Goal: Entertainment & Leisure: Browse casually

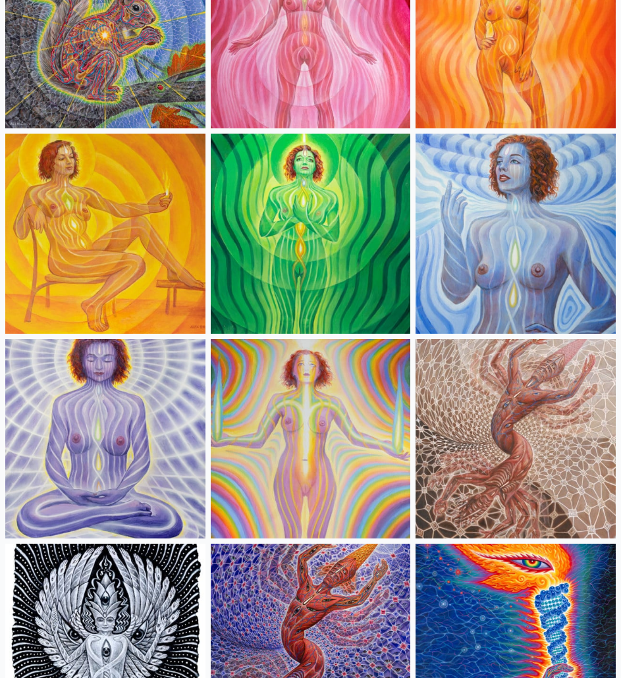
scroll to position [1251, 0]
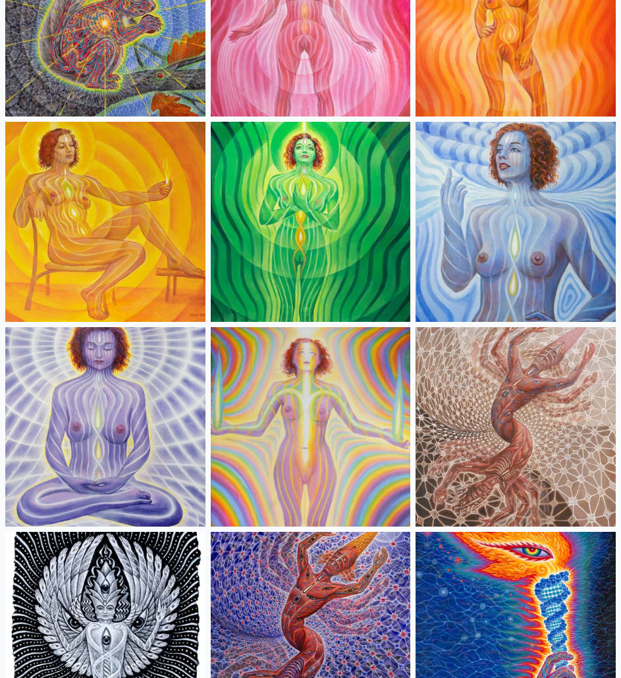
click at [108, 372] on img at bounding box center [105, 427] width 200 height 200
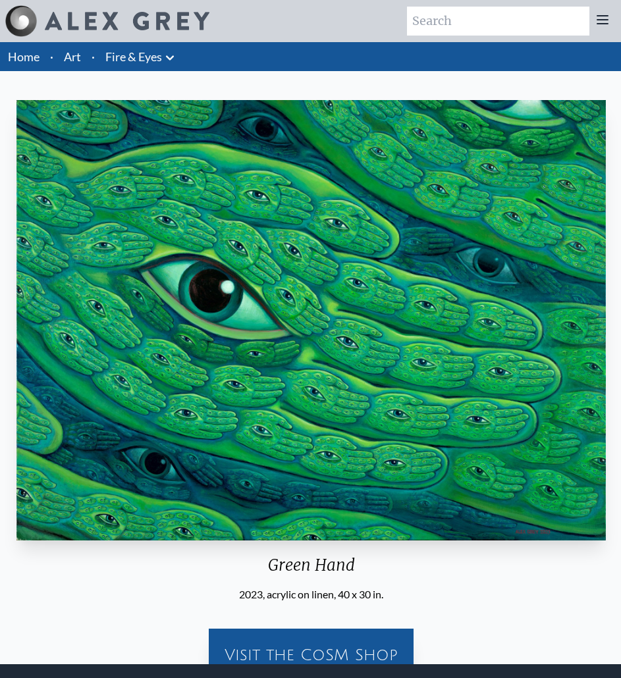
click at [621, 576] on html "Art Writings About" at bounding box center [310, 408] width 621 height 817
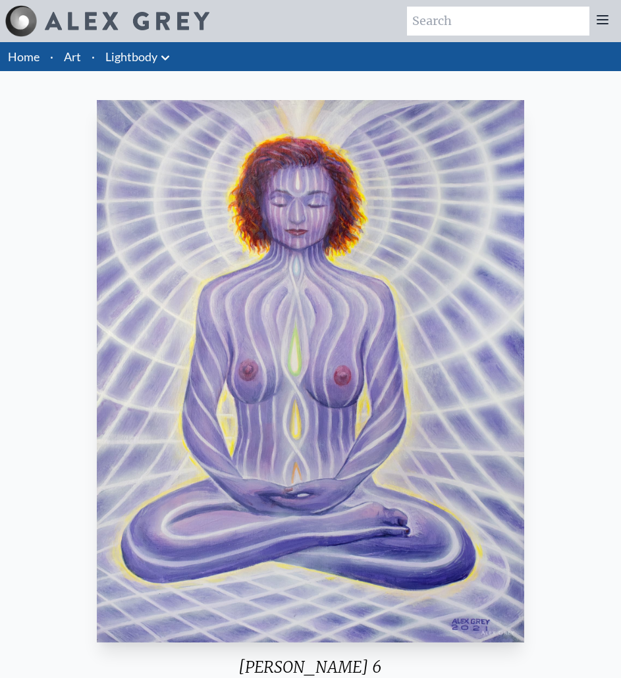
click at [424, 233] on img "8 / 14" at bounding box center [310, 371] width 427 height 543
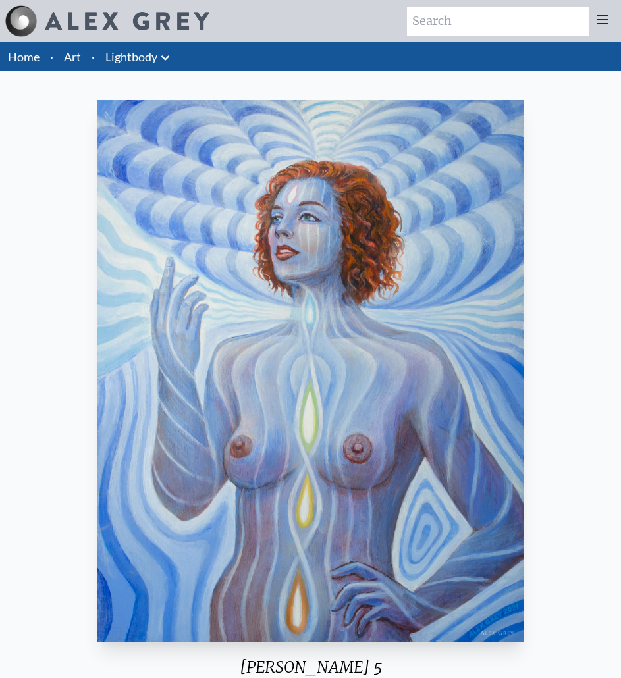
click at [576, 306] on div "[PERSON_NAME] 5 2021, acrylic on wood, 11 x 14 in. Visit the CoSM Shop" at bounding box center [311, 444] width 600 height 699
click at [606, 320] on div "[PERSON_NAME] 5 2021, acrylic on wood, 11 x 14 in. Visit the CoSM Shop" at bounding box center [311, 444] width 600 height 699
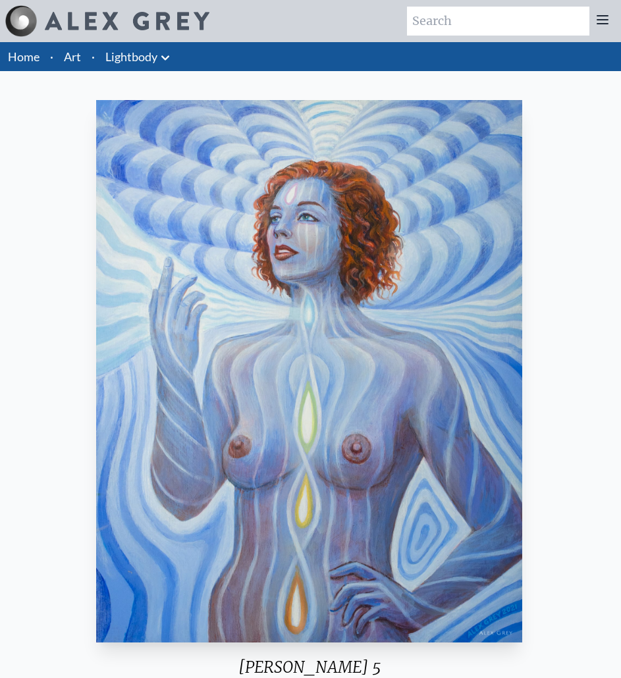
click at [192, 340] on img "7 / 14" at bounding box center [309, 371] width 426 height 543
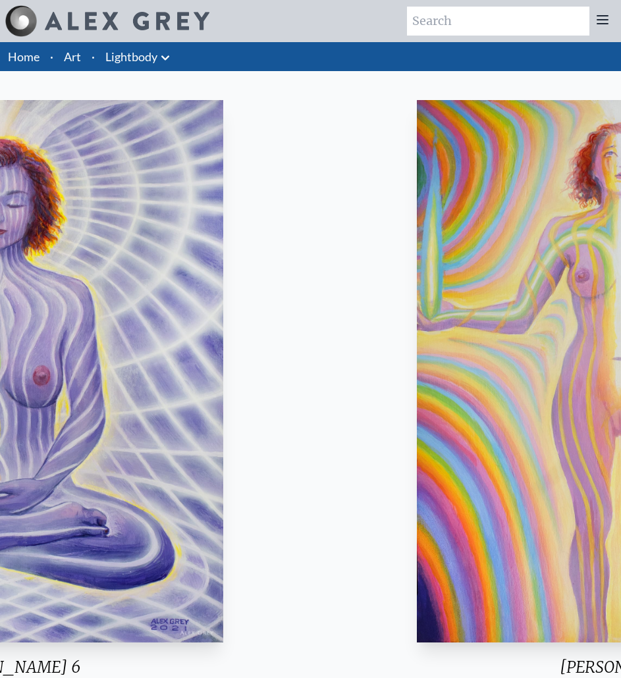
click at [216, 348] on img "8 / 14" at bounding box center [9, 371] width 427 height 543
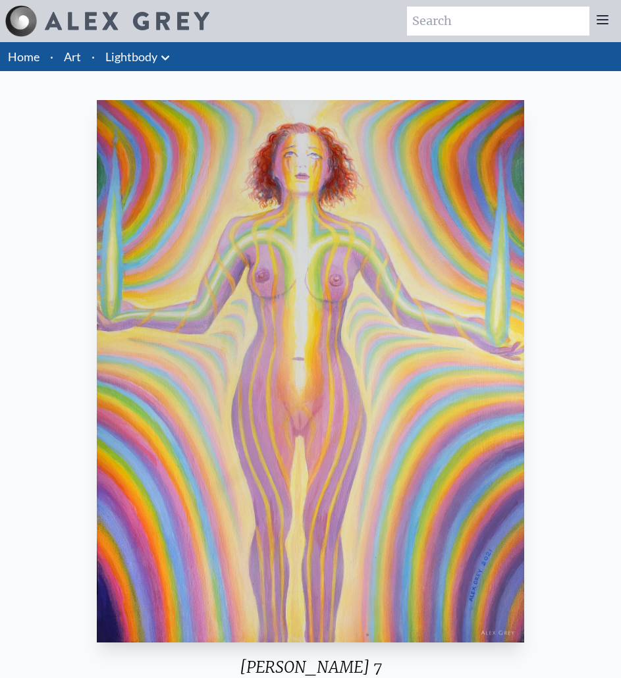
click at [207, 337] on img "9 / 14" at bounding box center [310, 371] width 427 height 543
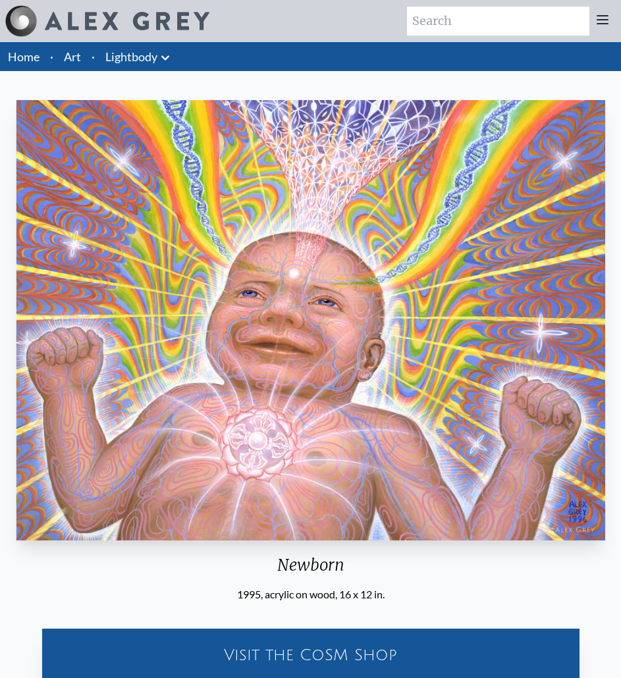
click at [126, 325] on img "10 / 14" at bounding box center [310, 320] width 589 height 441
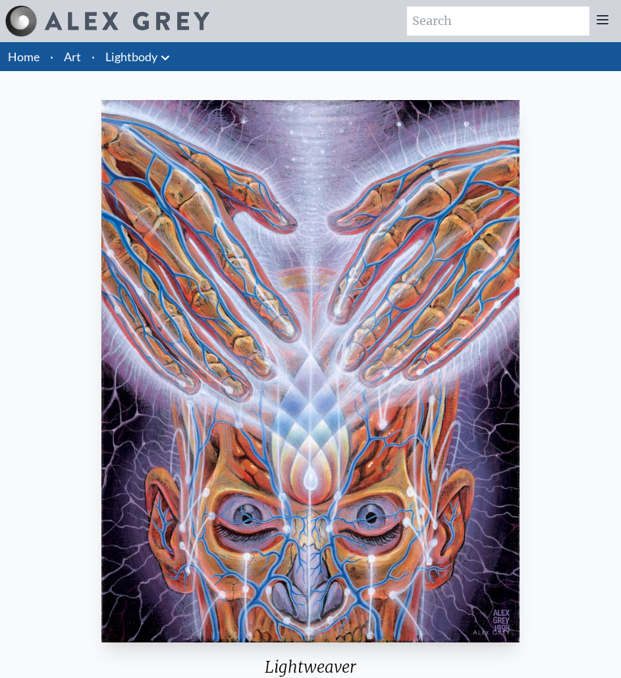
click at [146, 319] on img "11 / 14" at bounding box center [310, 371] width 418 height 543
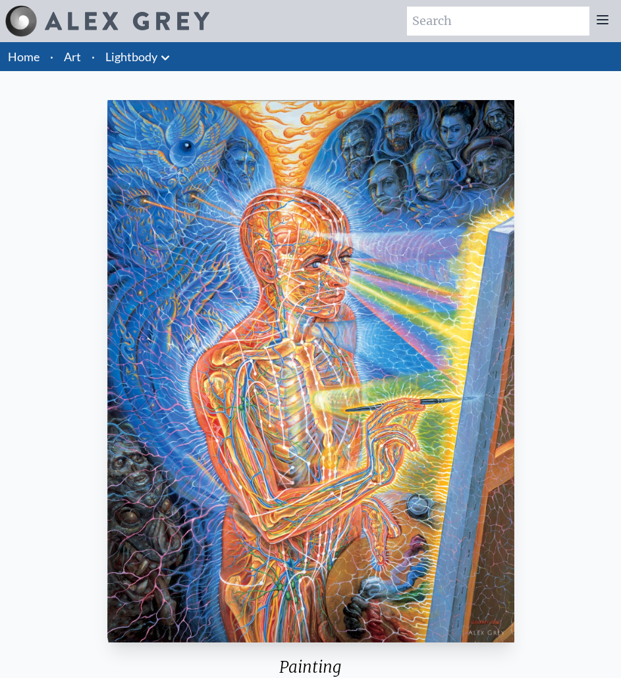
click at [126, 323] on img "12 / 14" at bounding box center [310, 371] width 407 height 543
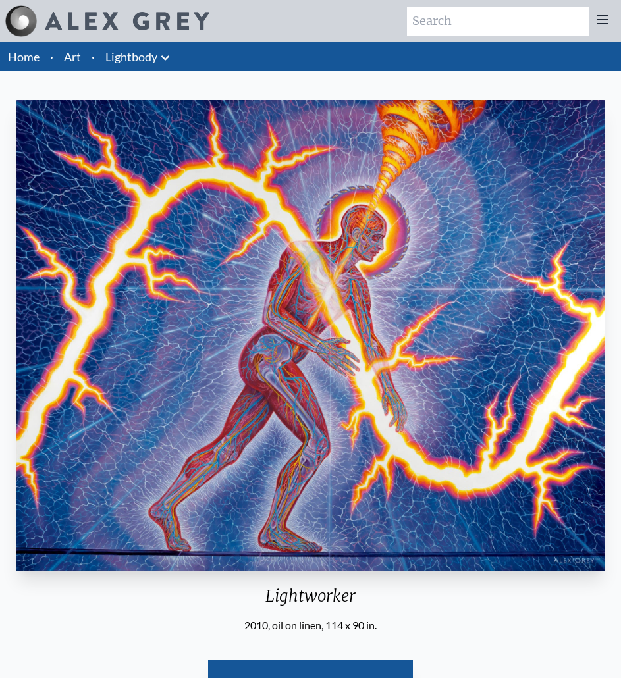
click at [117, 329] on img "13 / 14" at bounding box center [310, 336] width 589 height 472
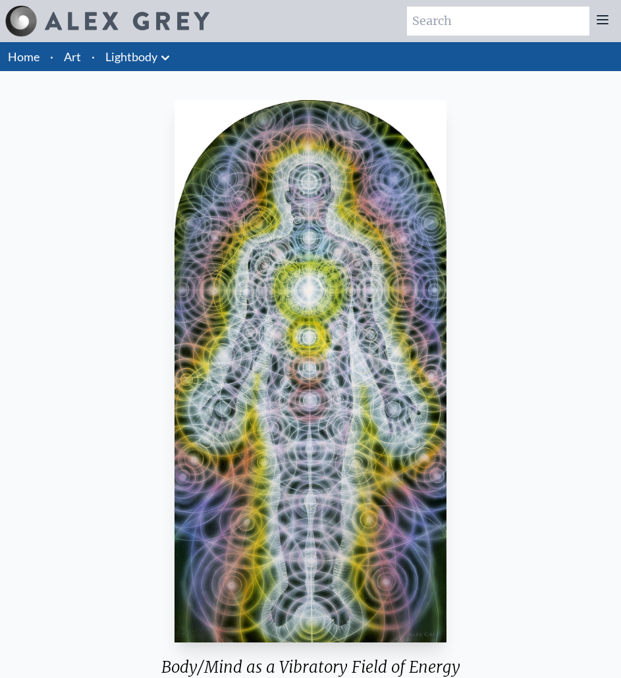
click at [175, 332] on img "14 / 14" at bounding box center [311, 371] width 272 height 543
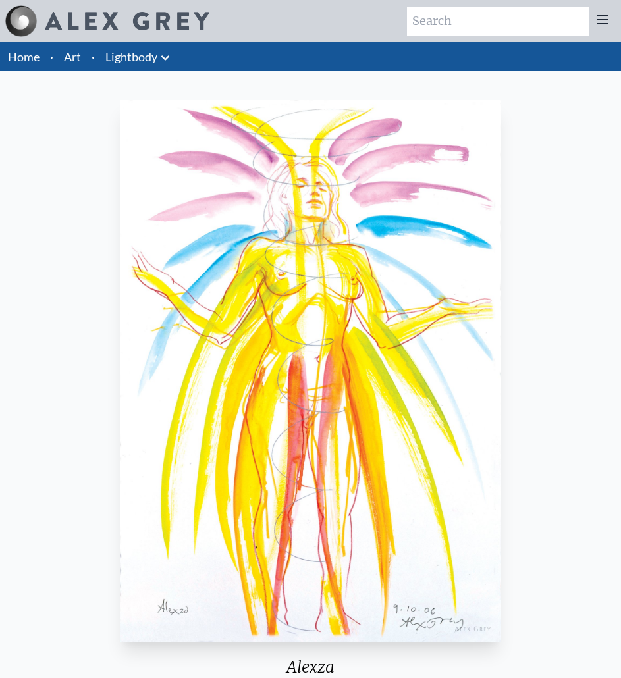
click at [170, 345] on img "1 / 14" at bounding box center [310, 371] width 381 height 543
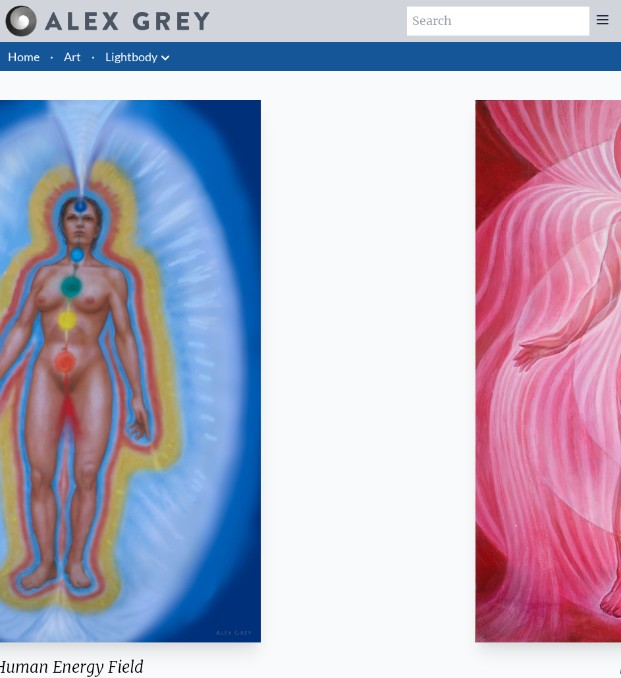
click at [185, 330] on img "2 / 14" at bounding box center [69, 371] width 384 height 543
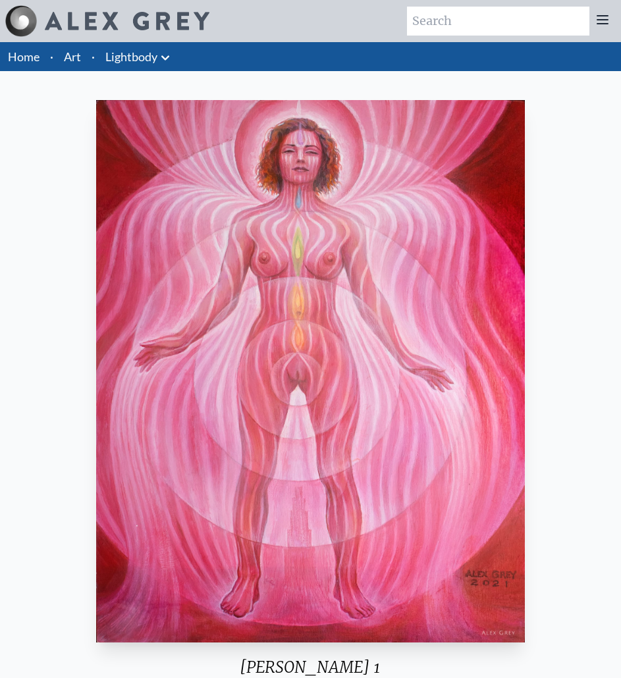
click at [96, 323] on img "3 / 14" at bounding box center [310, 371] width 429 height 543
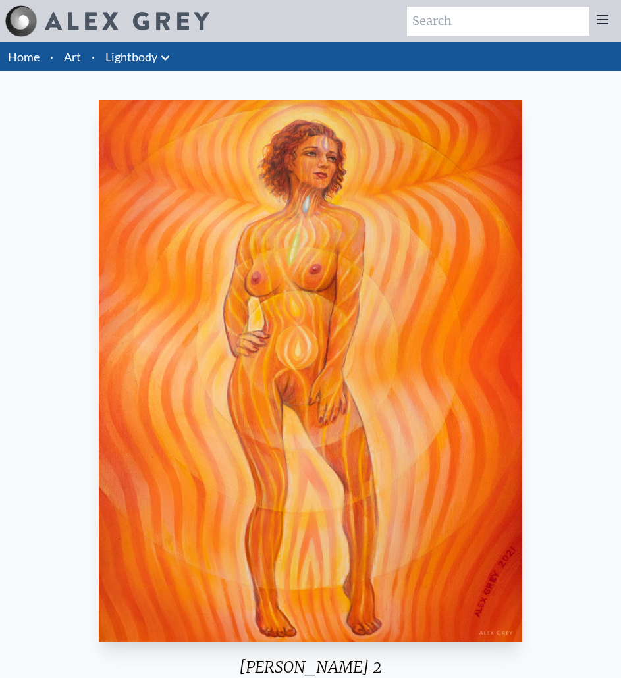
click at [129, 317] on img "4 / 14" at bounding box center [311, 371] width 424 height 543
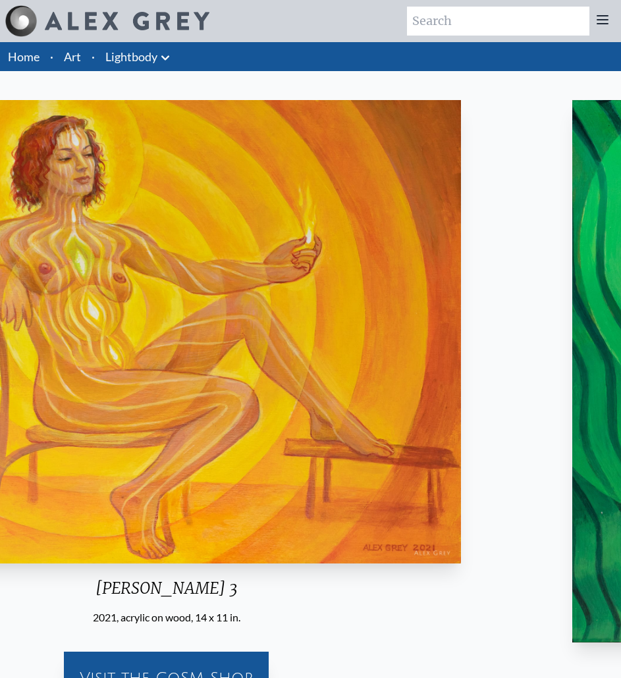
click at [64, 300] on img "5 / 14" at bounding box center [166, 332] width 589 height 464
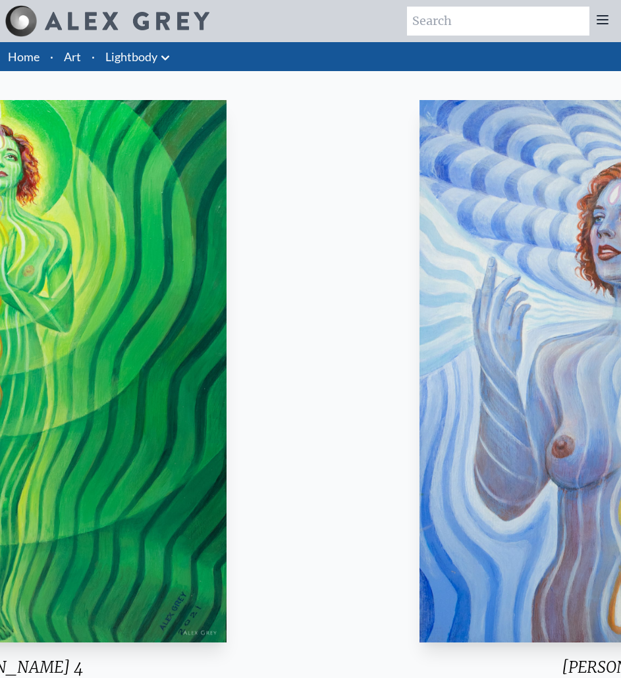
click at [0, 307] on html "Art Writings About" at bounding box center [310, 457] width 621 height 914
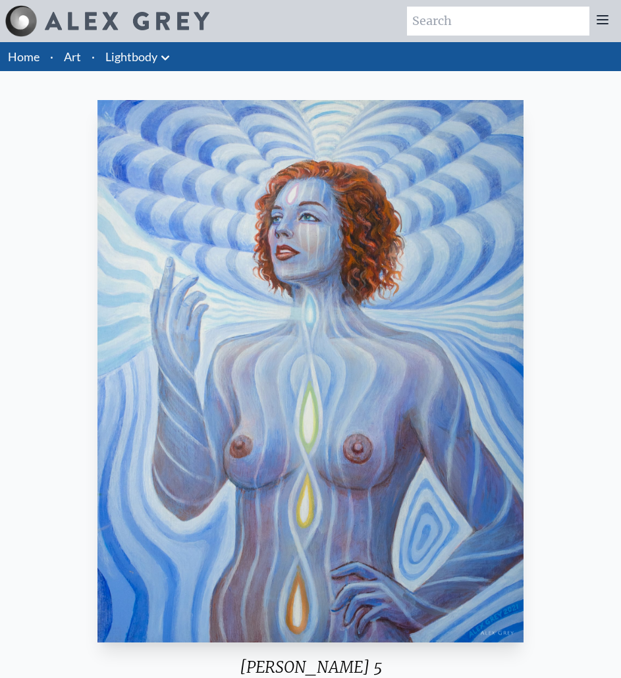
click at [97, 298] on img "7 / 14" at bounding box center [310, 371] width 426 height 543
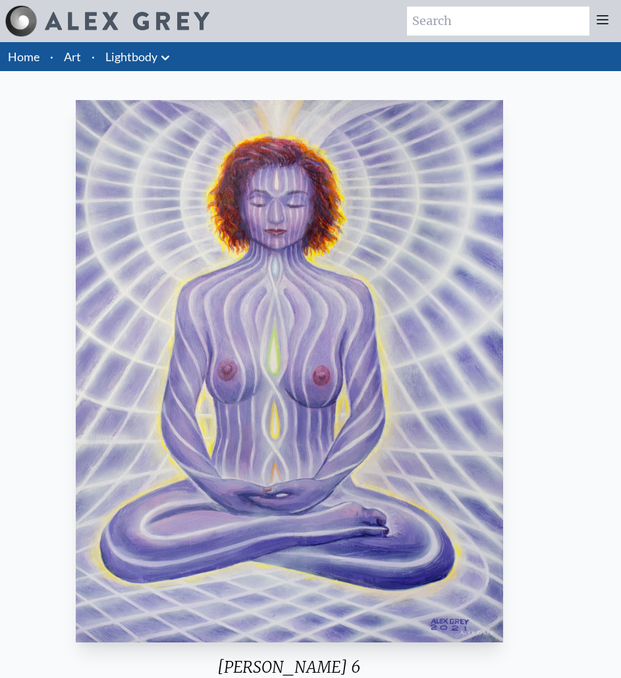
click at [0, 290] on html "Art Writings About" at bounding box center [310, 457] width 621 height 914
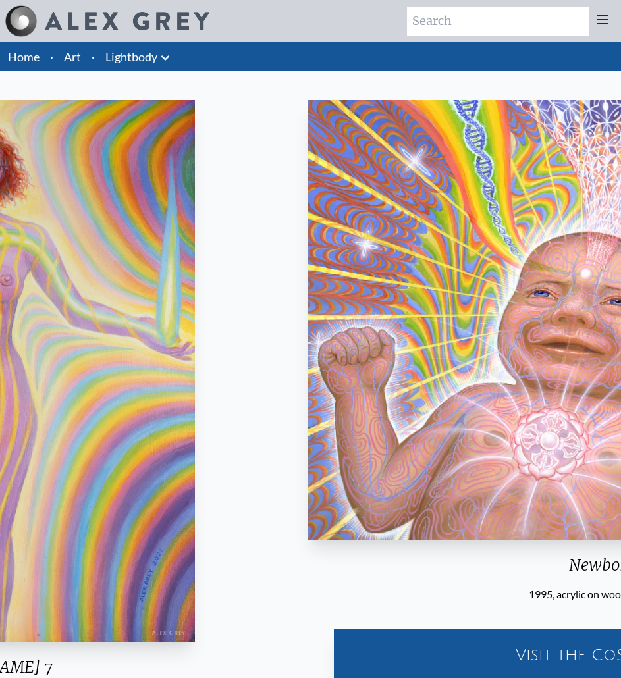
click at [0, 282] on html "Art Writings About" at bounding box center [310, 457] width 621 height 914
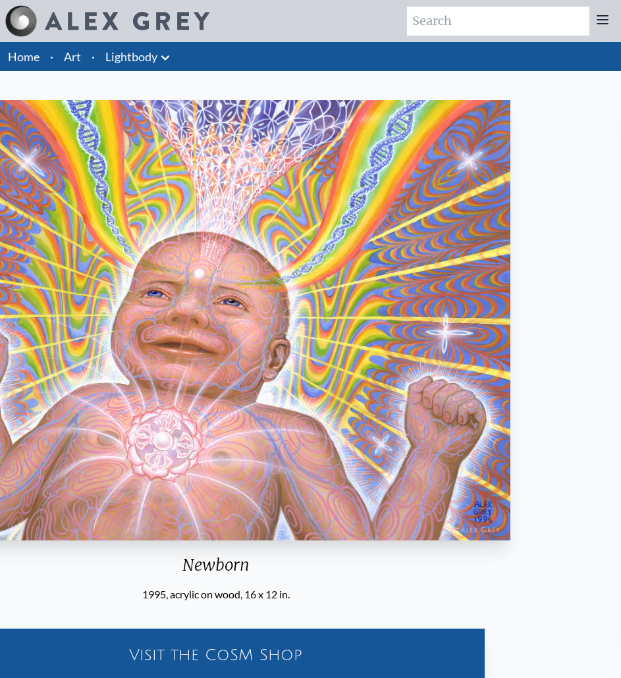
click at [162, 282] on img "10 / 14" at bounding box center [215, 320] width 589 height 441
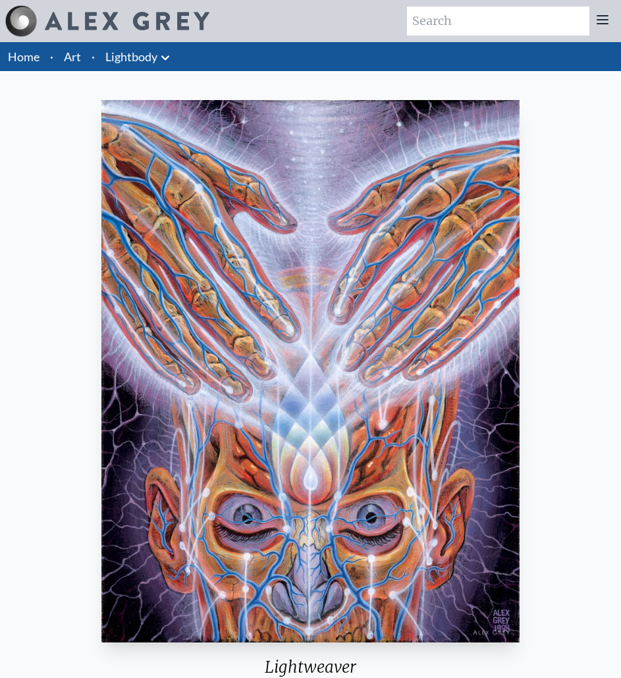
click at [111, 263] on img "11 / 14" at bounding box center [310, 371] width 418 height 543
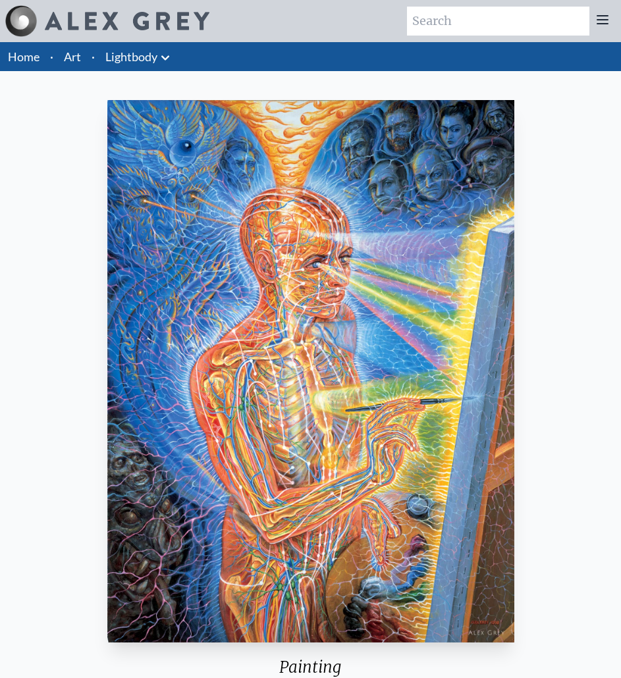
click at [159, 255] on img "12 / 14" at bounding box center [310, 371] width 407 height 543
